Goal: Task Accomplishment & Management: Manage account settings

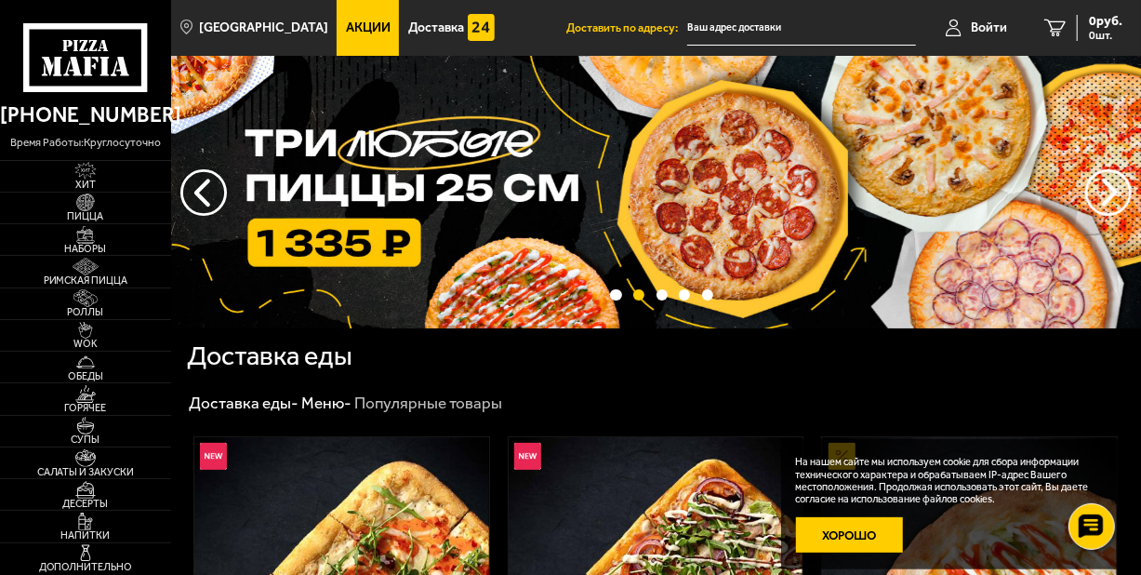
click at [822, 534] on button "Хорошо" at bounding box center [849, 534] width 107 height 35
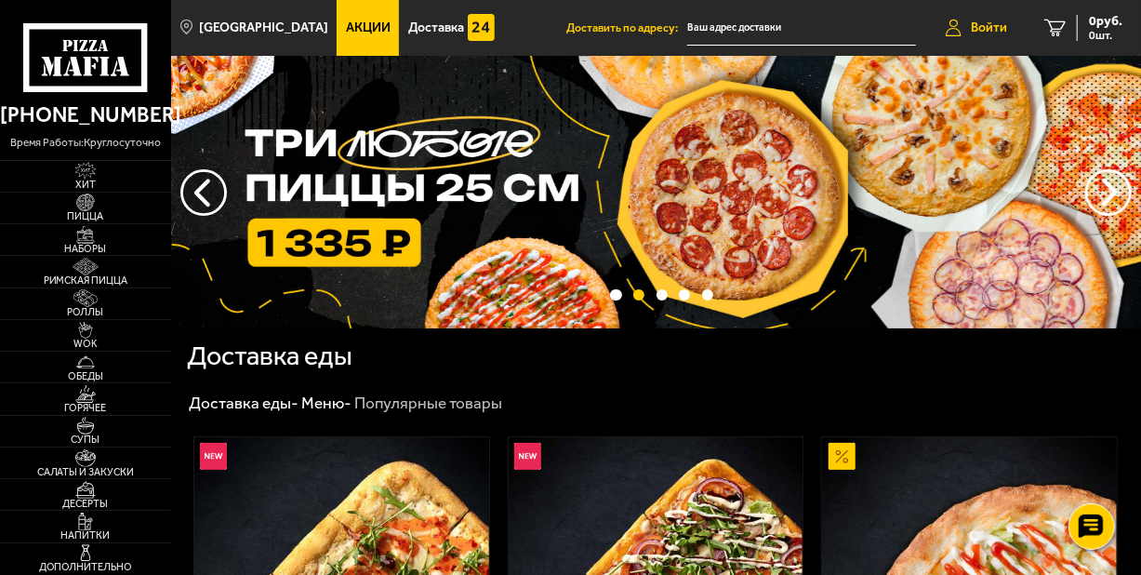
click at [985, 30] on span "Войти" at bounding box center [989, 27] width 36 height 13
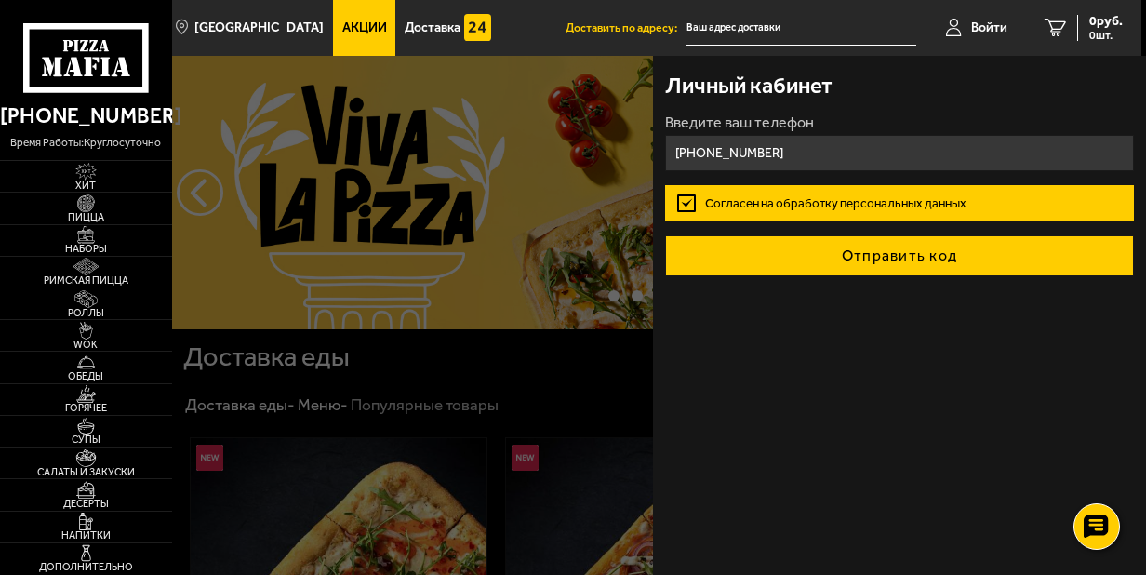
type input "[PHONE_NUMBER]"
click at [854, 254] on button "Отправить код" at bounding box center [899, 255] width 469 height 41
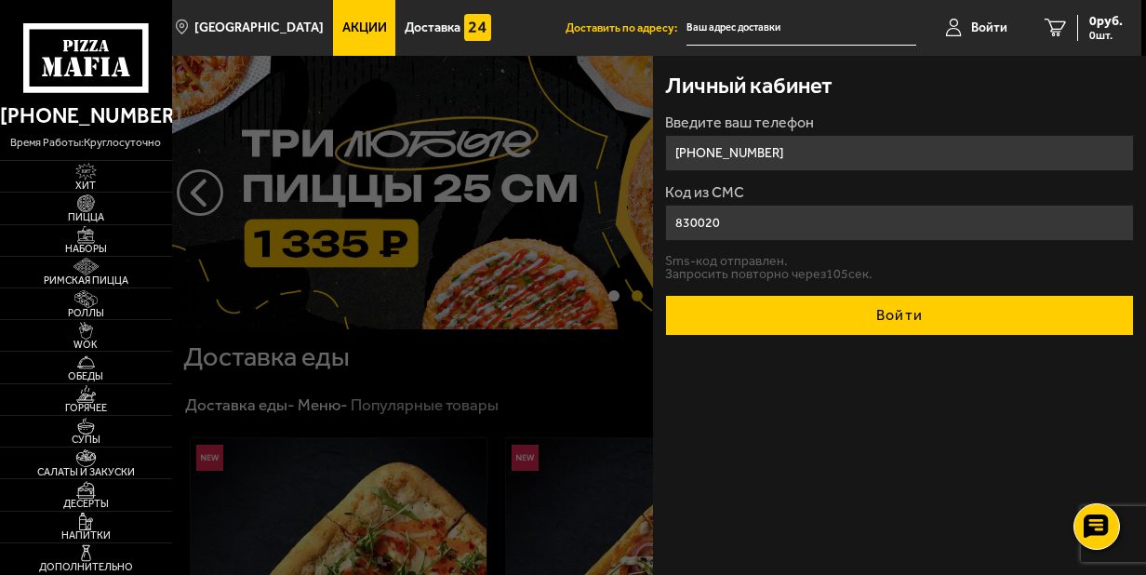
type input "830020"
click at [872, 321] on button "Войти" at bounding box center [899, 315] width 469 height 41
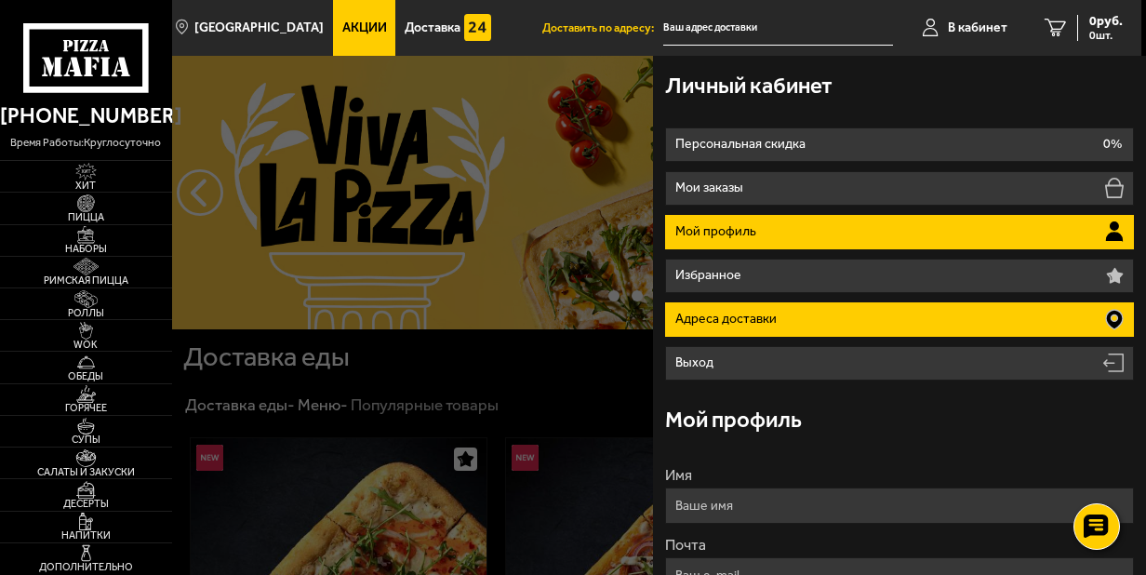
click at [727, 324] on p "Адреса доставки" at bounding box center [728, 319] width 106 height 13
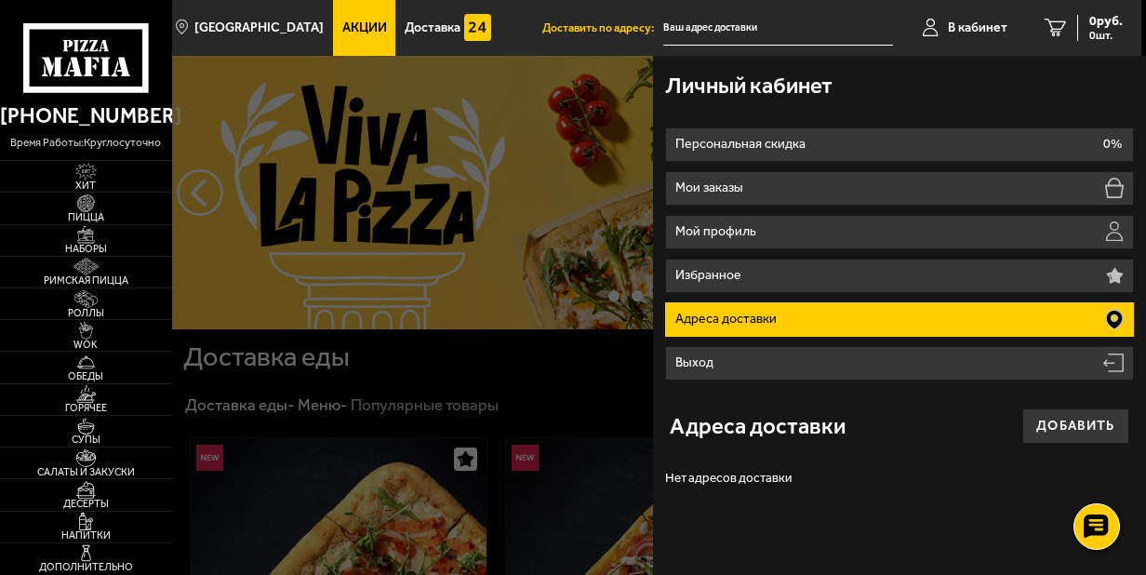
click at [745, 322] on p "Адреса доставки" at bounding box center [728, 319] width 106 height 13
click at [1052, 433] on button "Добавить" at bounding box center [1076, 426] width 108 height 36
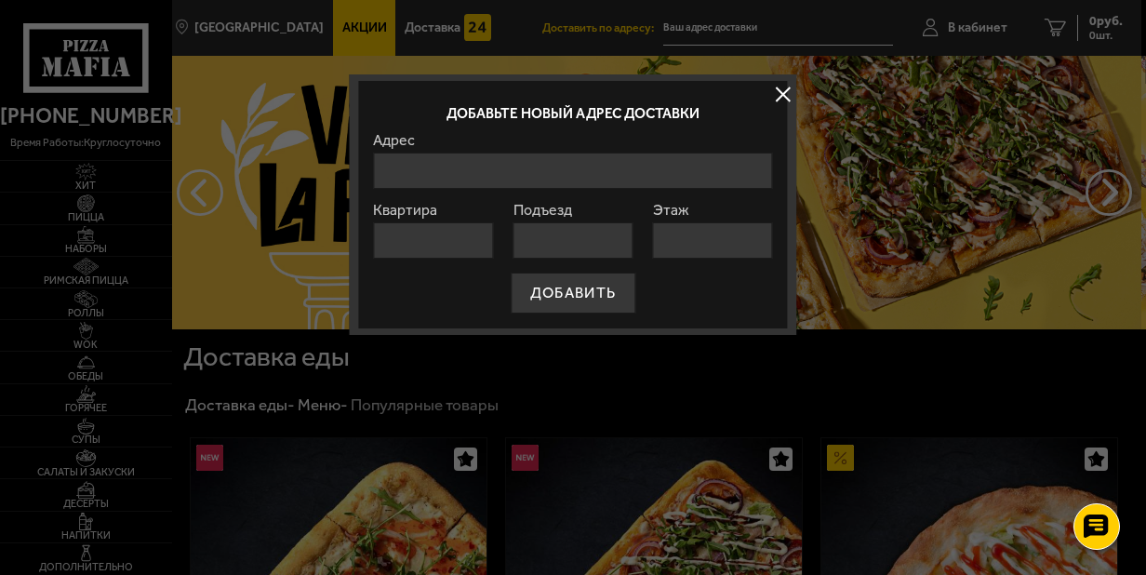
click at [478, 158] on input "Адрес" at bounding box center [572, 171] width 399 height 36
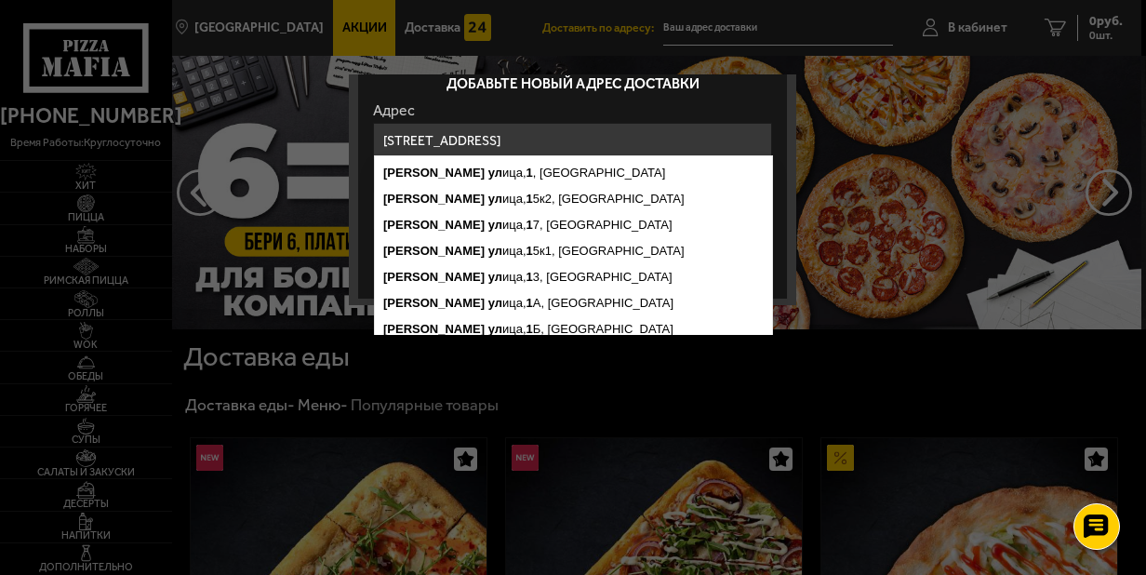
scroll to position [45, 0]
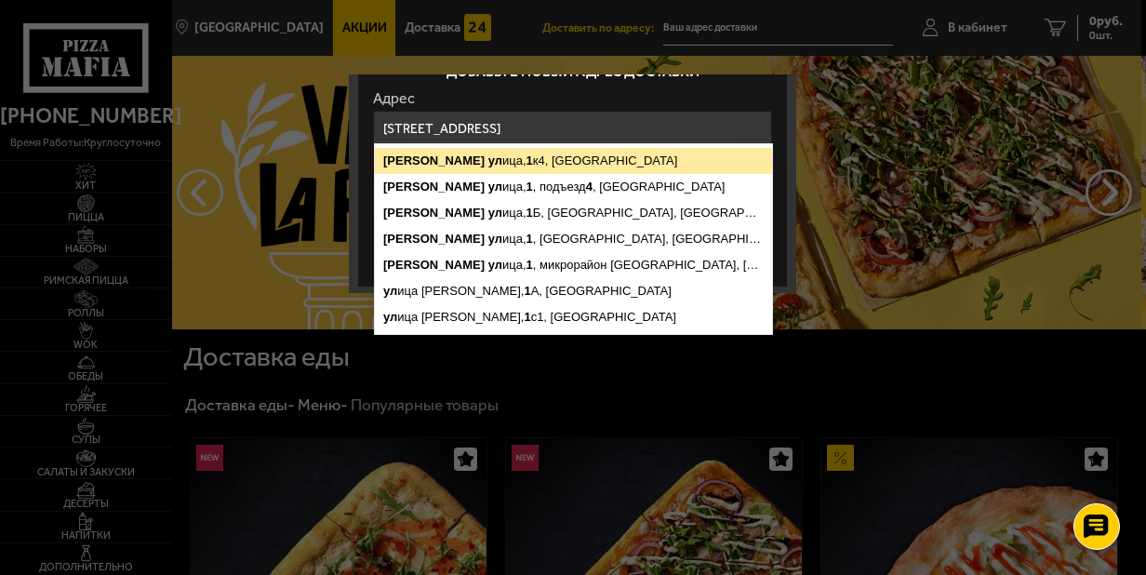
click at [489, 154] on ymaps "Боткинская [STREET_ADDRESS]" at bounding box center [573, 161] width 397 height 26
type input "[STREET_ADDRESS]"
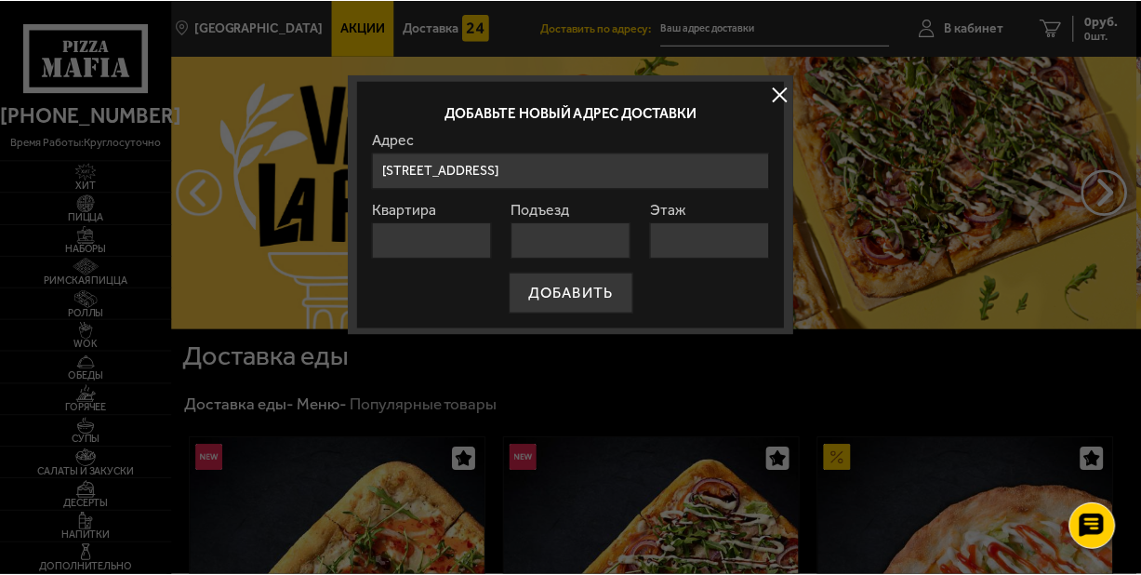
scroll to position [0, 0]
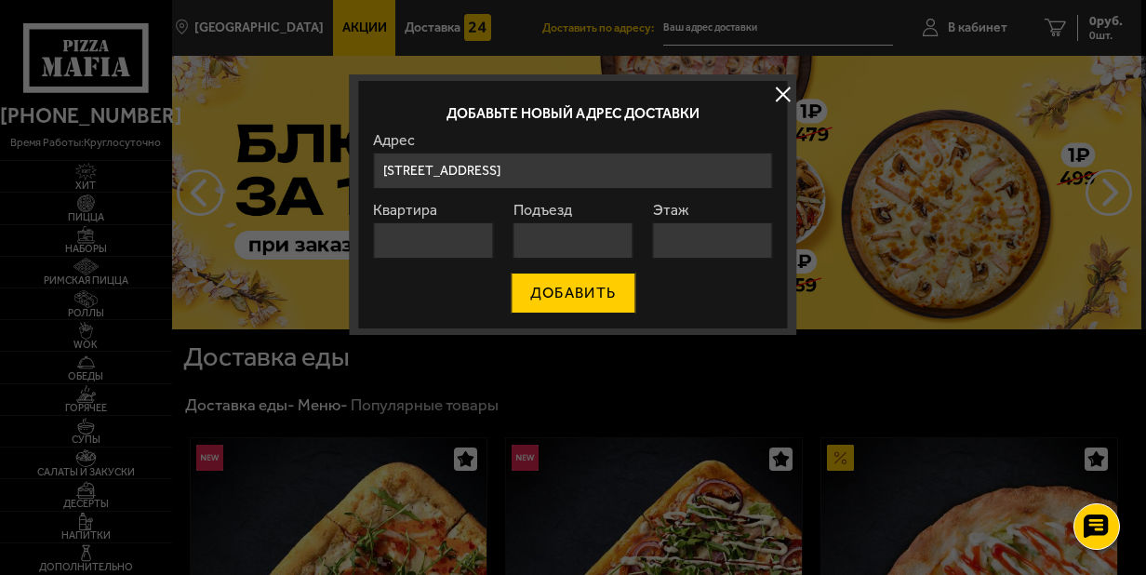
click at [606, 280] on button "ДОБАВИТЬ" at bounding box center [573, 293] width 125 height 41
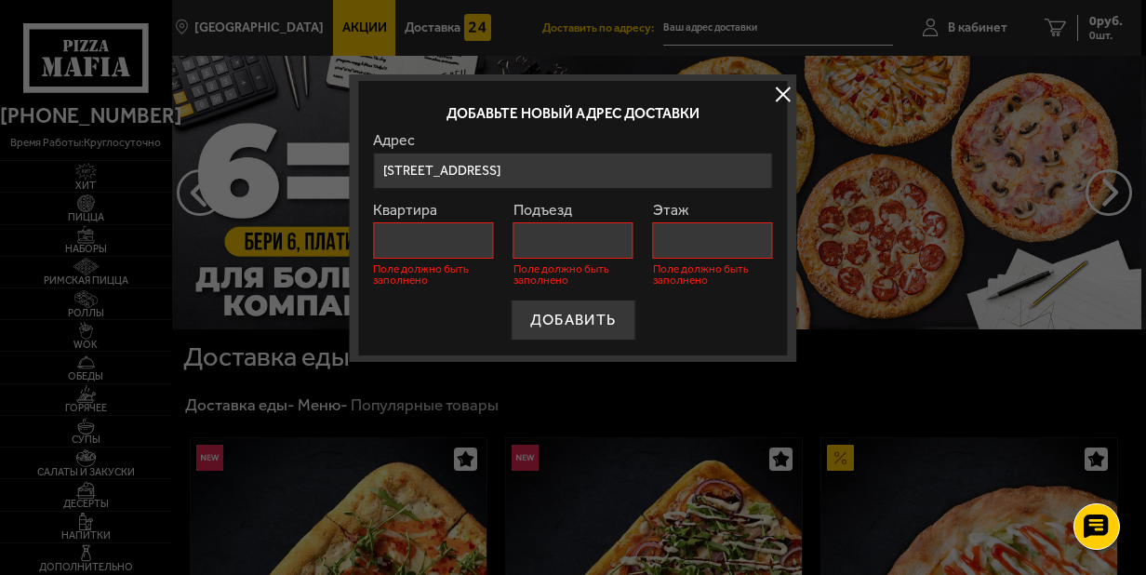
click at [432, 236] on input "Квартира" at bounding box center [433, 240] width 120 height 36
type input "-"
click at [532, 239] on input "Подъезд" at bounding box center [574, 240] width 120 height 36
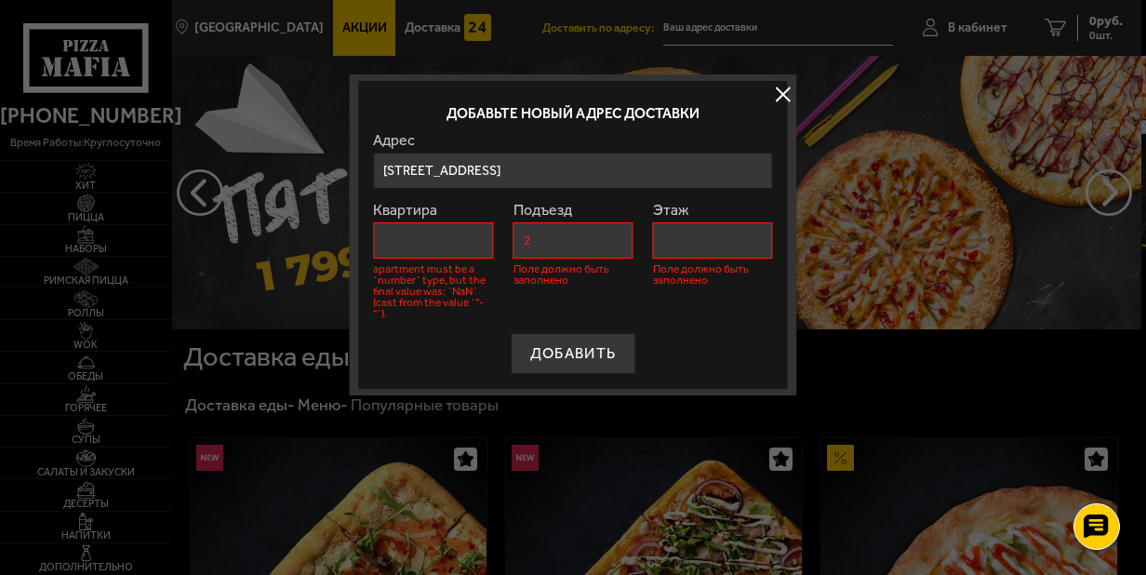
type input "2"
click at [675, 251] on input "Этаж" at bounding box center [713, 240] width 120 height 36
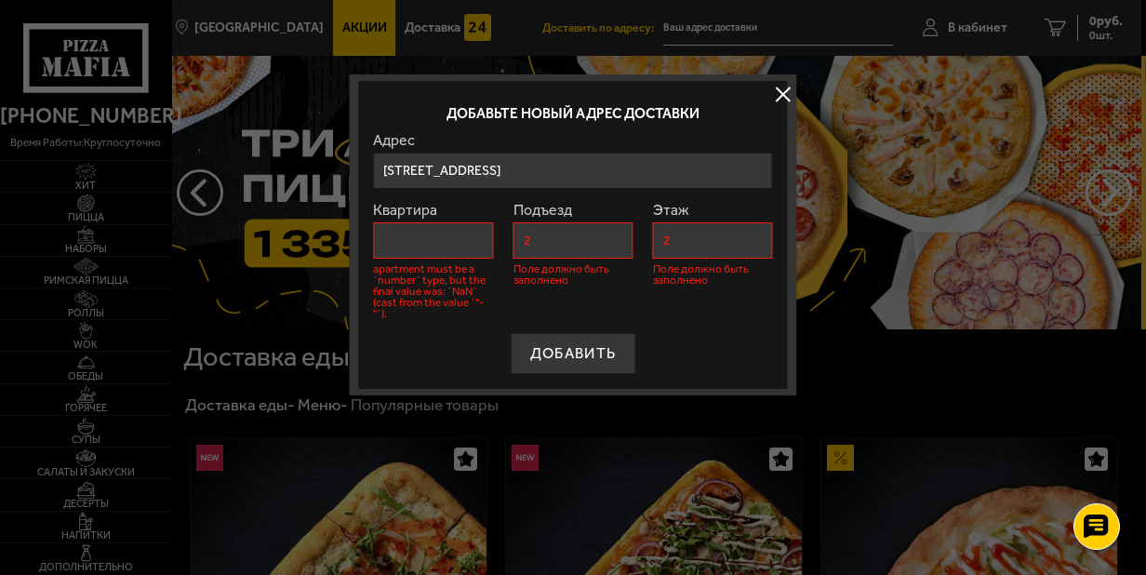
type input "2"
click at [388, 238] on input "Квартира" at bounding box center [433, 240] width 120 height 36
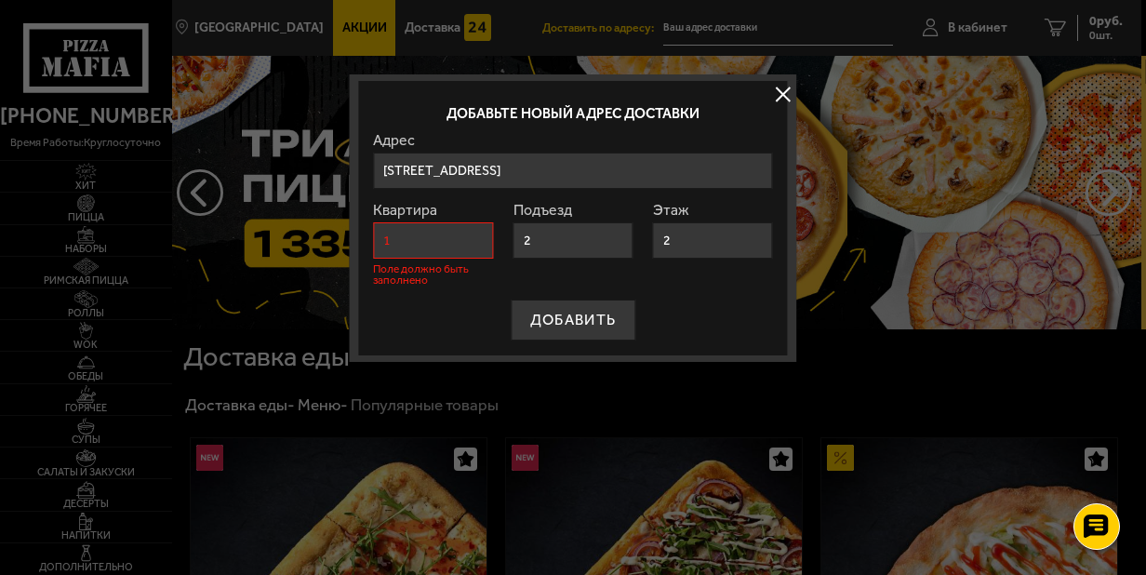
type input "1"
click at [610, 266] on div "Подъезд 2" at bounding box center [574, 244] width 120 height 83
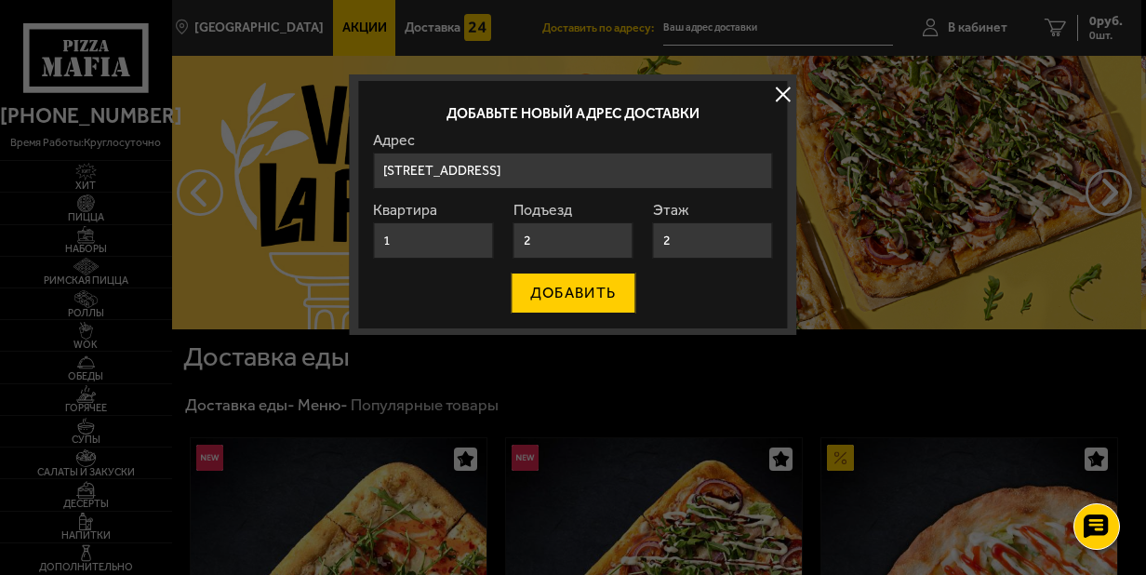
click at [571, 296] on button "ДОБАВИТЬ" at bounding box center [573, 293] width 125 height 41
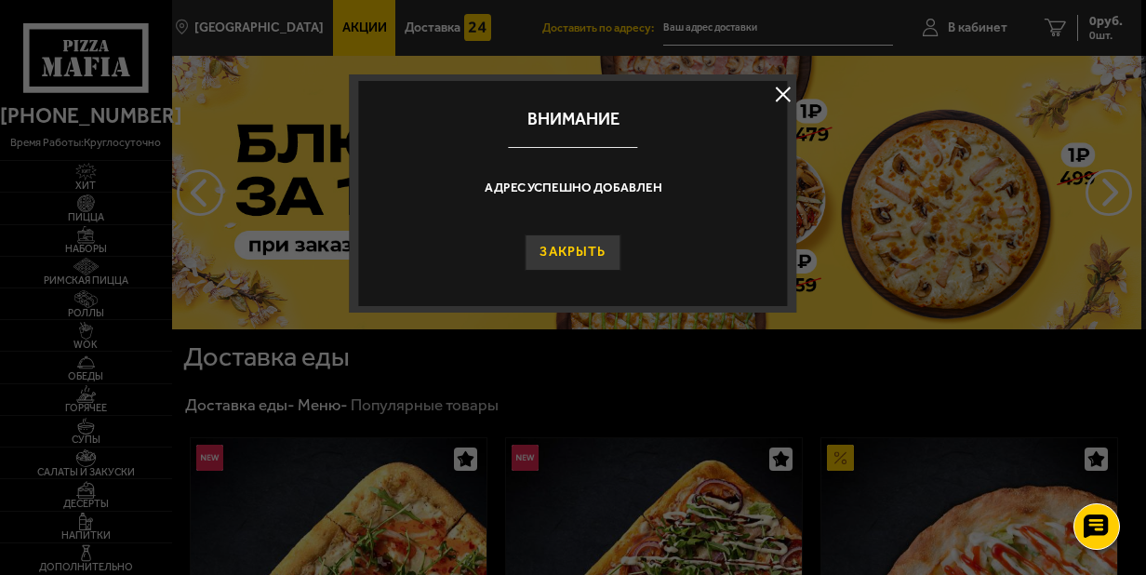
click at [584, 251] on button "Закрыть" at bounding box center [574, 252] width 96 height 36
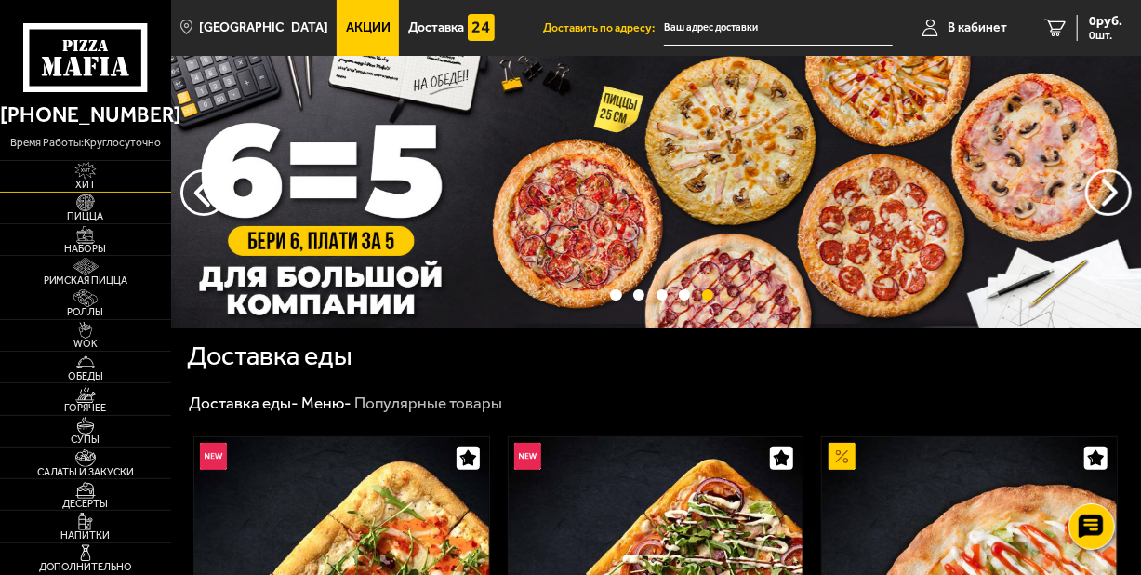
click at [91, 174] on img at bounding box center [85, 171] width 46 height 18
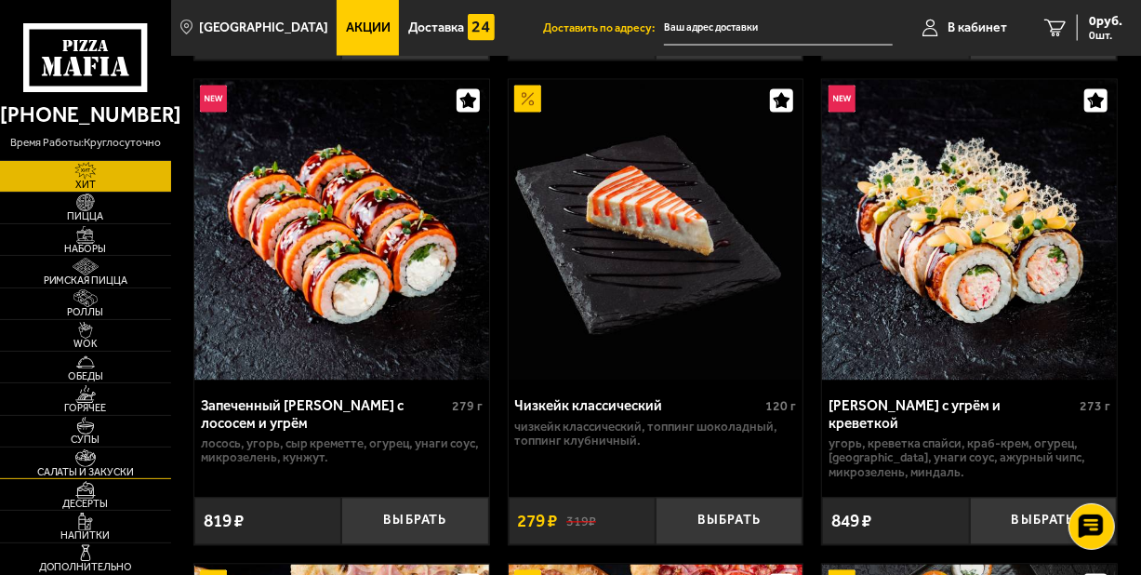
scroll to position [2480, 0]
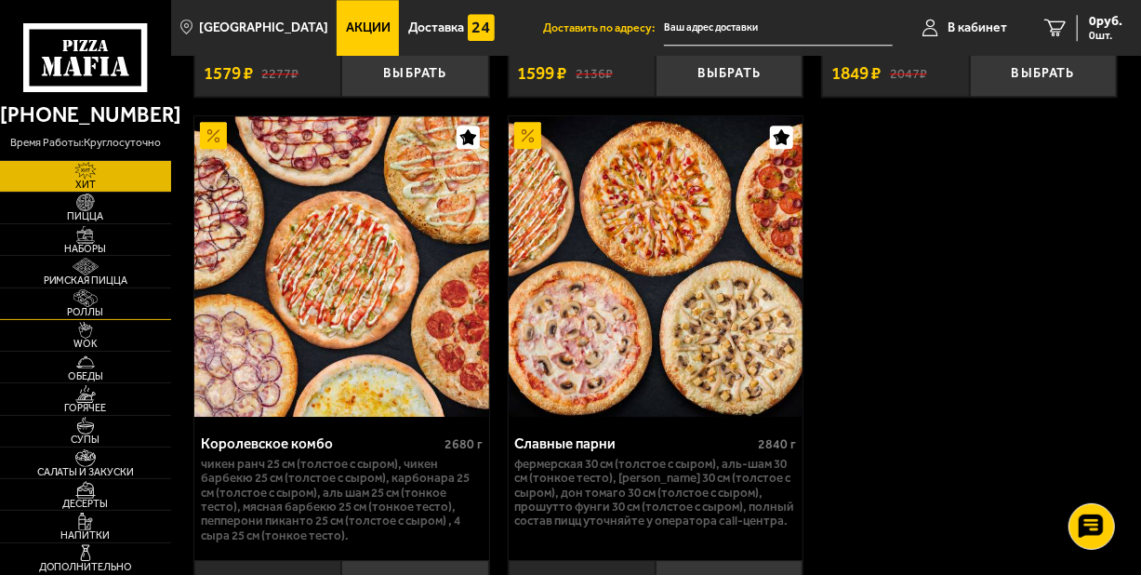
click at [87, 294] on img at bounding box center [85, 298] width 46 height 18
